Goal: Book appointment/travel/reservation

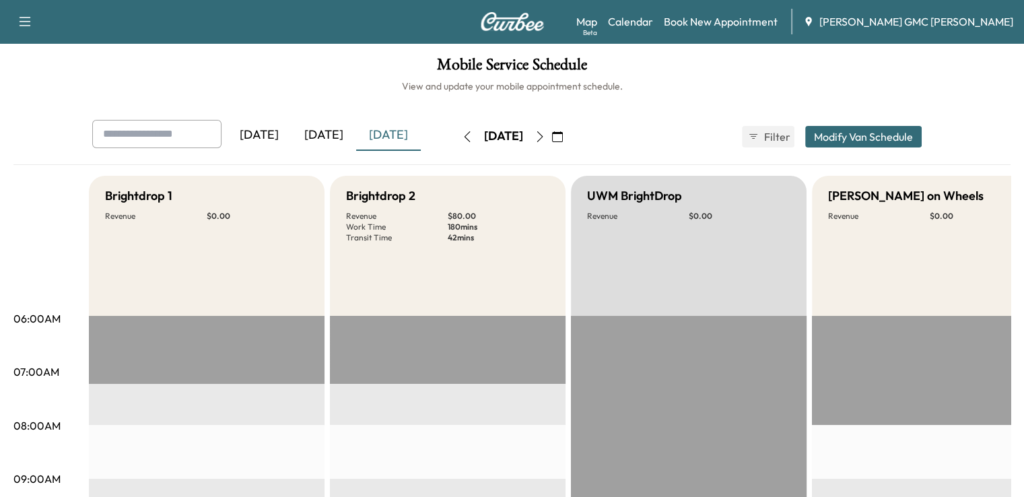
click at [545, 139] on icon "button" at bounding box center [539, 136] width 11 height 11
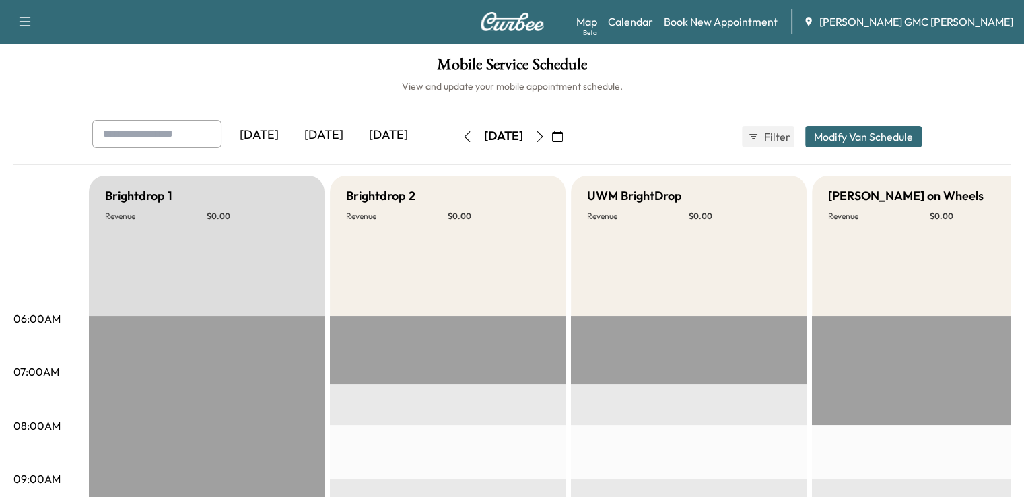
click at [545, 141] on icon "button" at bounding box center [539, 136] width 11 height 11
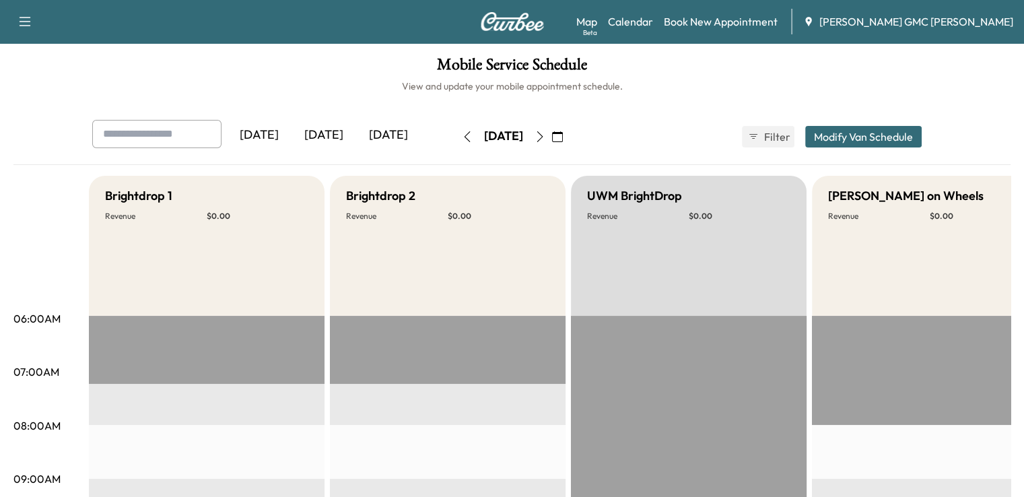
click at [545, 141] on icon "button" at bounding box center [539, 136] width 11 height 11
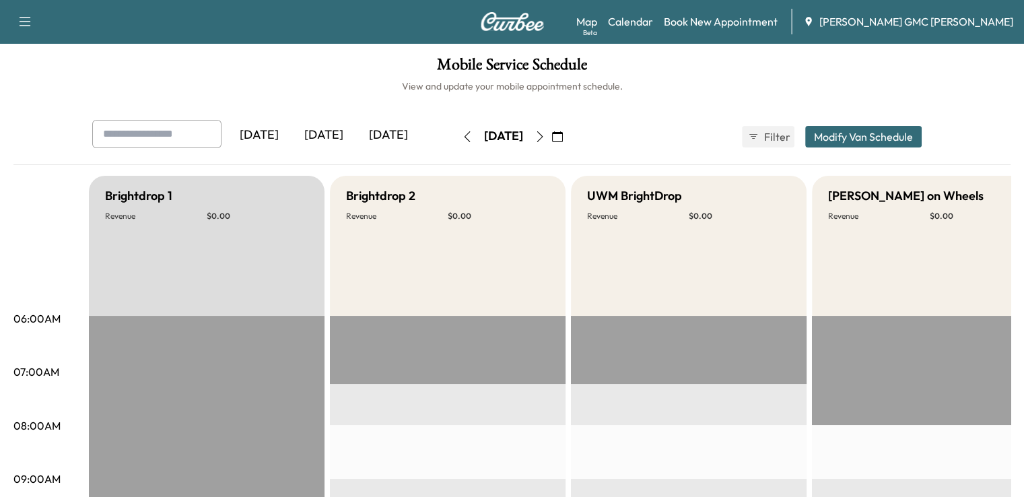
click at [545, 131] on icon "button" at bounding box center [539, 136] width 11 height 11
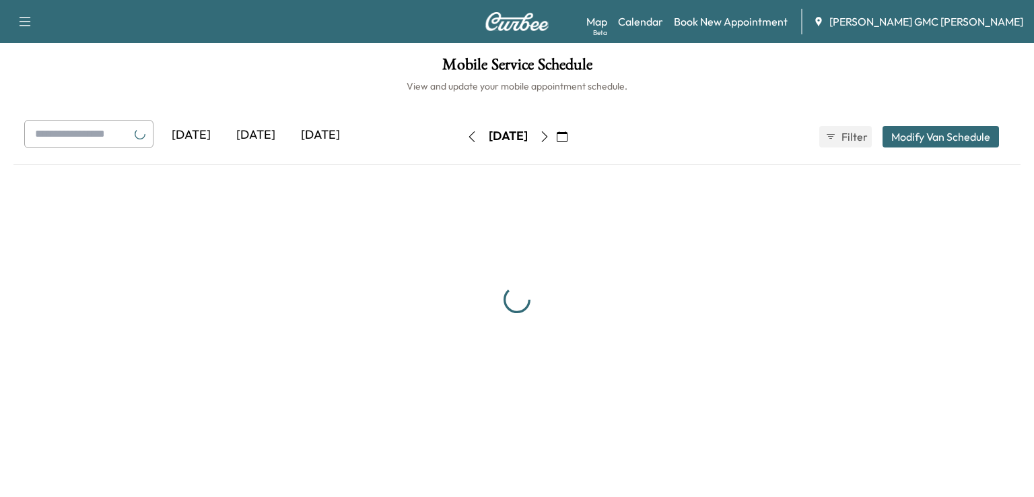
click at [556, 131] on button "button" at bounding box center [544, 137] width 23 height 22
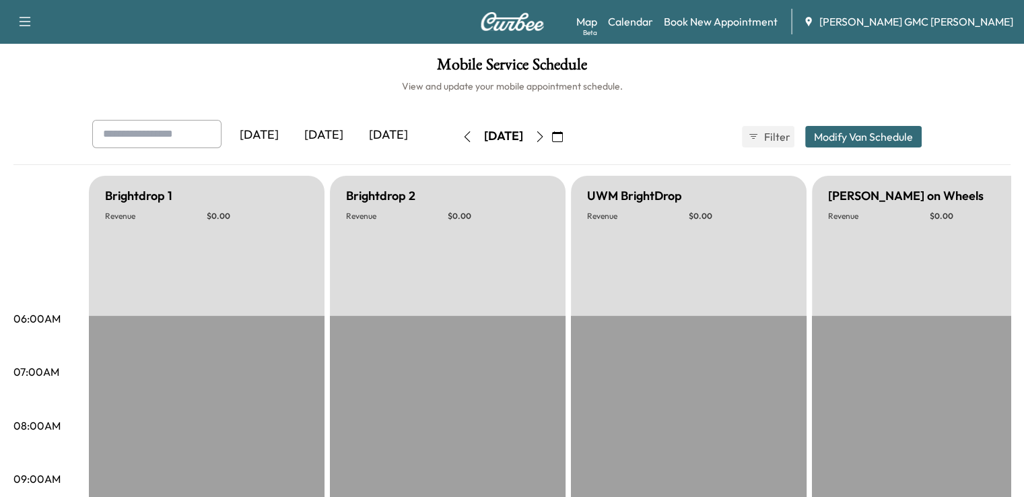
click at [545, 131] on icon "button" at bounding box center [539, 136] width 11 height 11
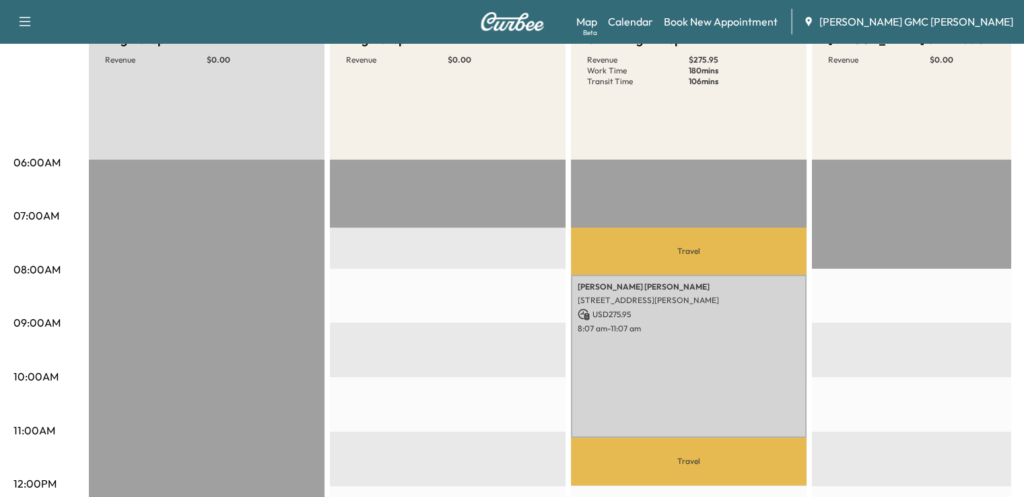
scroll to position [178, 0]
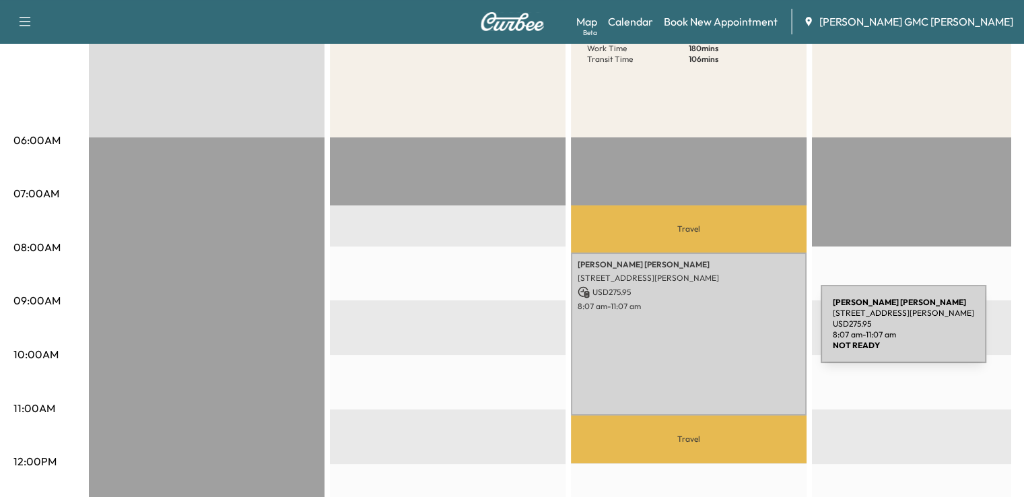
click at [720, 332] on div "[PERSON_NAME] [STREET_ADDRESS][PERSON_NAME] USD 275.95 8:07 am - 11:07 am" at bounding box center [689, 333] width 236 height 163
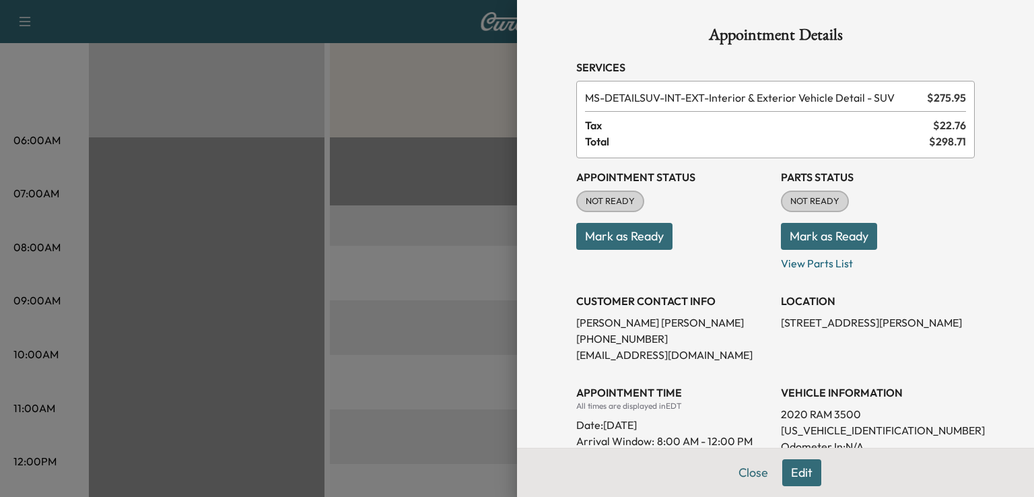
click at [465, 337] on div at bounding box center [517, 248] width 1034 height 497
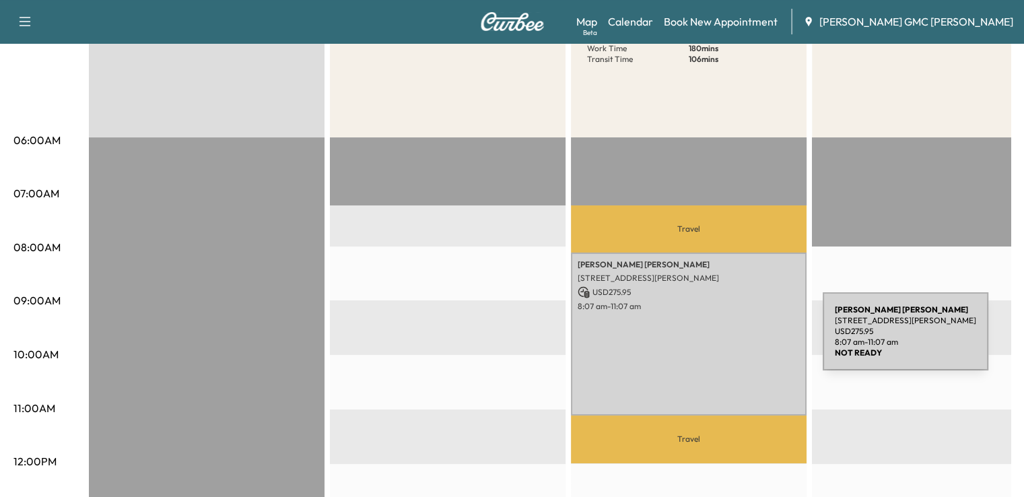
click at [722, 339] on div "[PERSON_NAME] [STREET_ADDRESS][PERSON_NAME] USD 275.95 8:07 am - 11:07 am" at bounding box center [689, 333] width 236 height 163
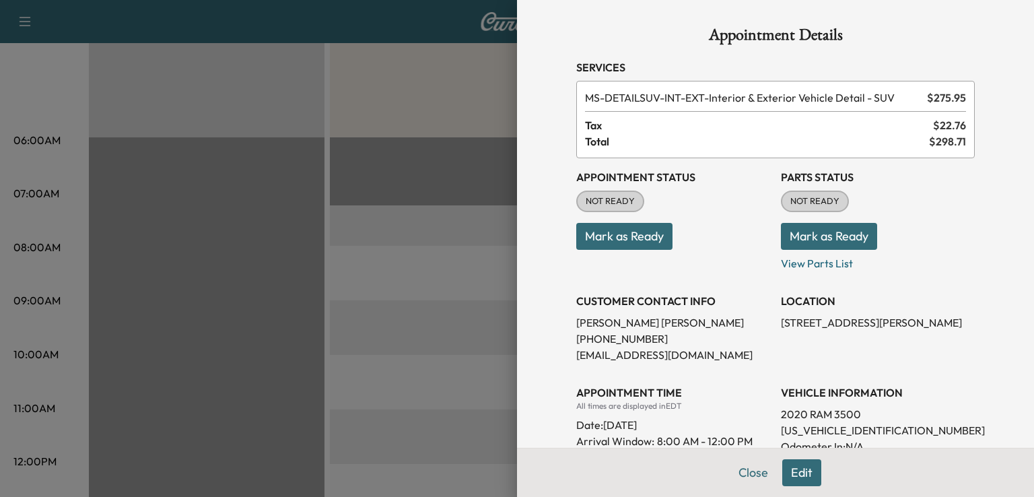
click at [479, 370] on div at bounding box center [517, 248] width 1034 height 497
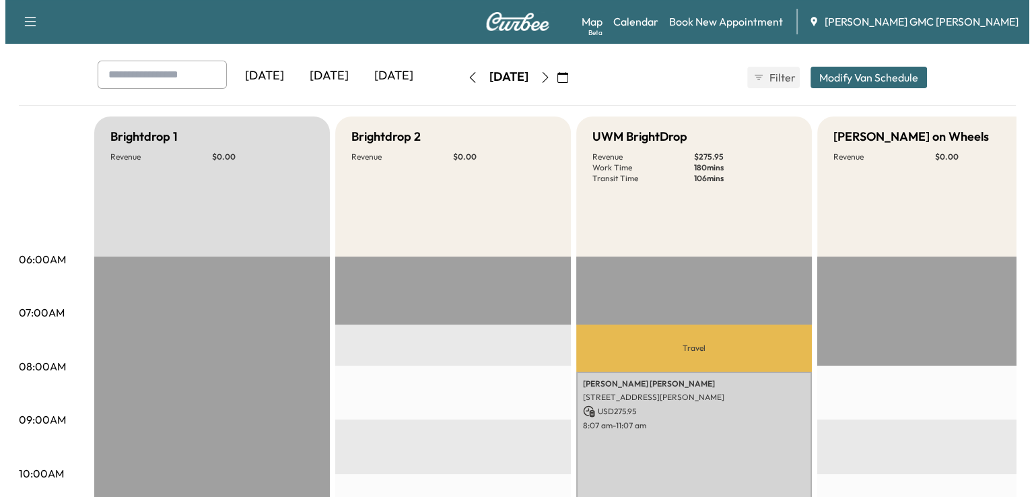
scroll to position [136, 0]
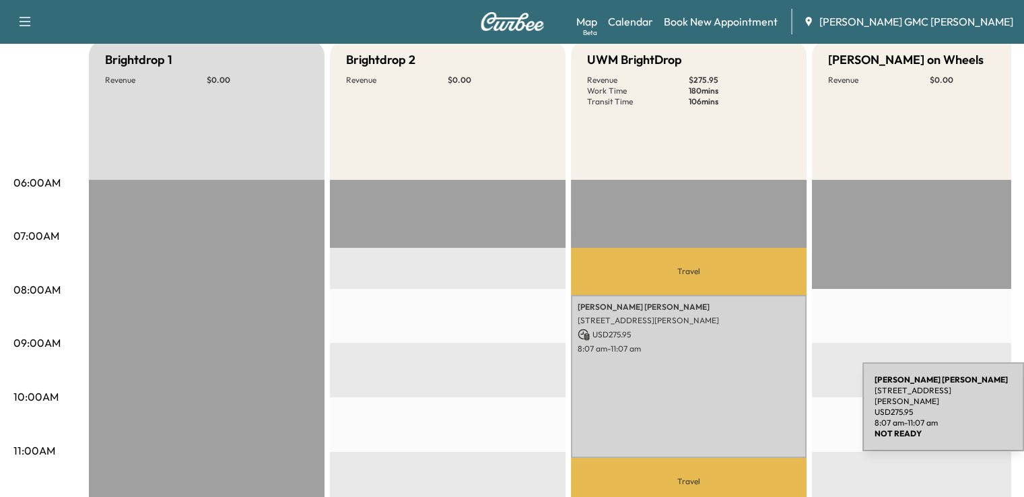
click at [761, 409] on div "[PERSON_NAME] [STREET_ADDRESS][PERSON_NAME] USD 275.95 8:07 am - 11:07 am" at bounding box center [689, 376] width 236 height 163
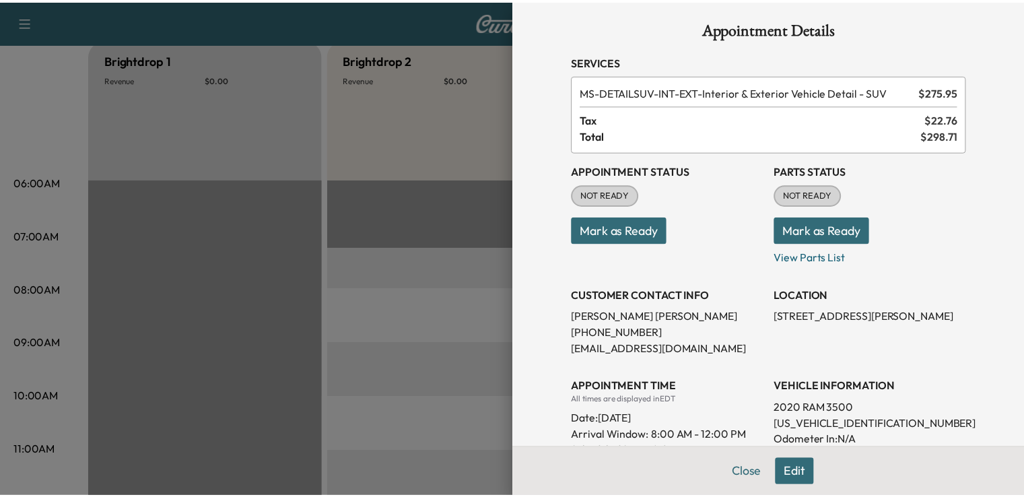
scroll to position [9, 0]
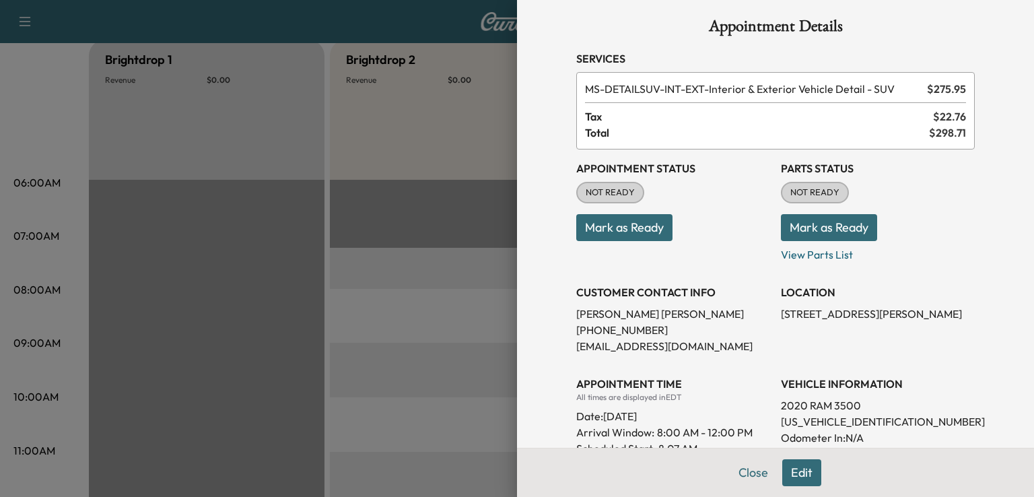
click at [443, 277] on div at bounding box center [517, 248] width 1034 height 497
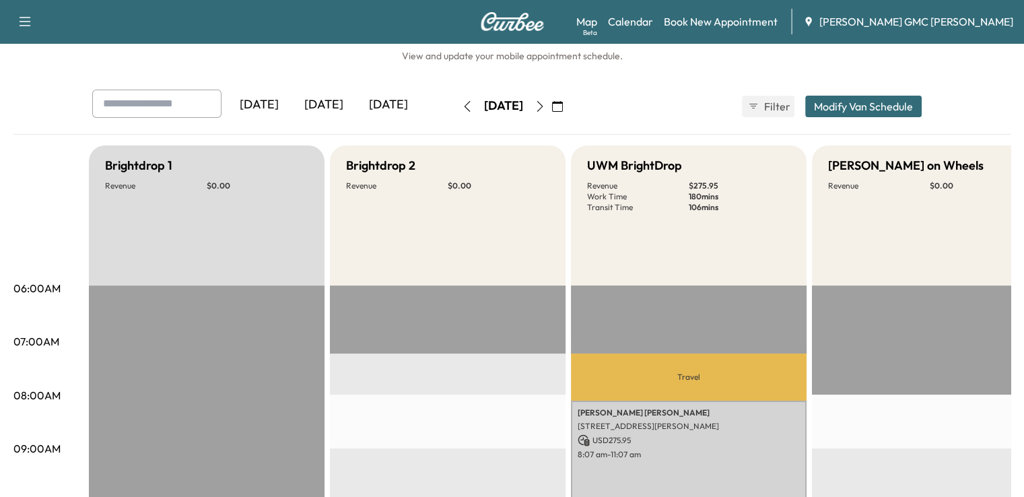
scroll to position [24, 0]
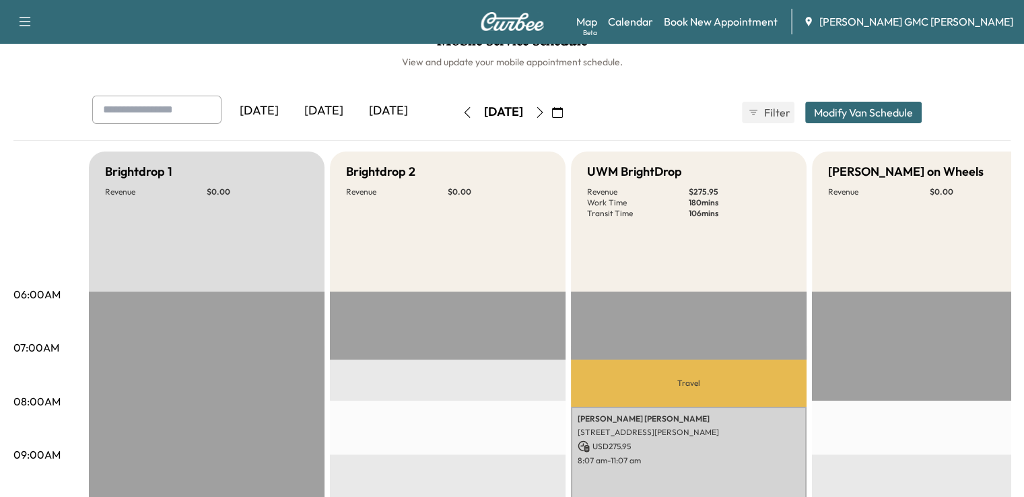
click at [551, 118] on button "button" at bounding box center [539, 113] width 23 height 22
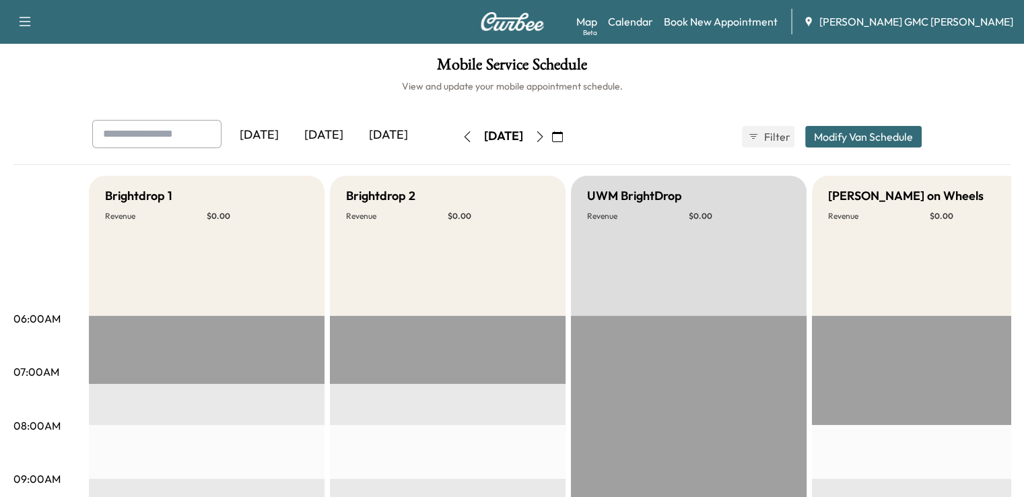
click at [545, 137] on icon "button" at bounding box center [539, 136] width 11 height 11
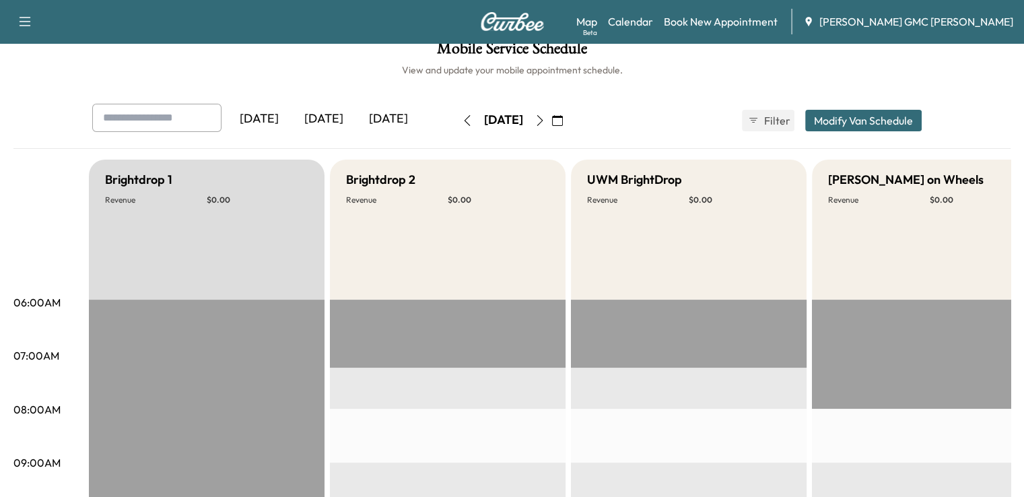
scroll to position [14, 0]
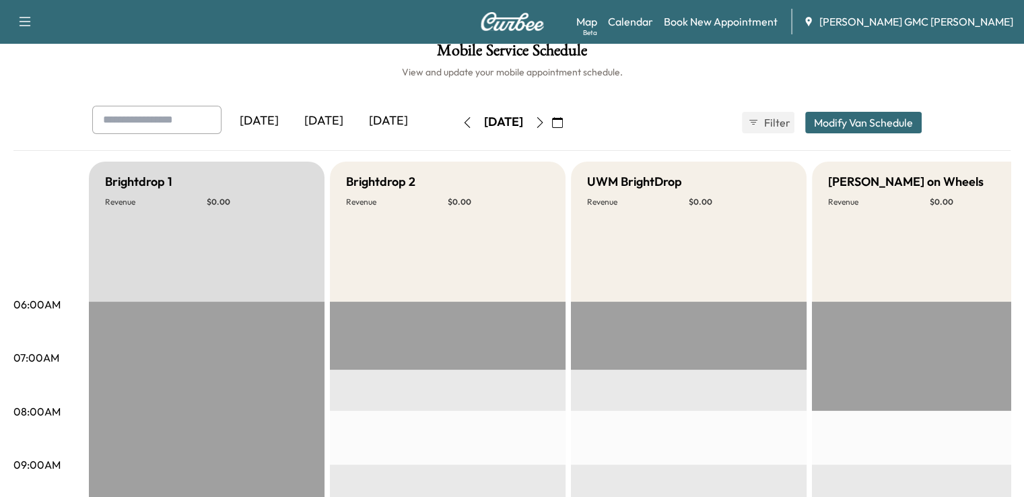
click at [291, 118] on div "[DATE]" at bounding box center [323, 121] width 65 height 31
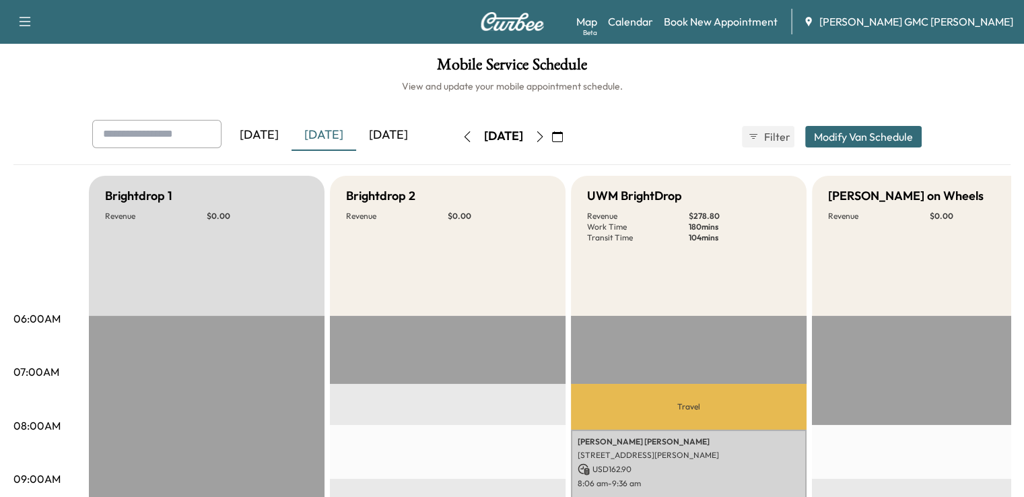
click at [356, 137] on div "[DATE]" at bounding box center [388, 135] width 65 height 31
